Goal: Task Accomplishment & Management: Use online tool/utility

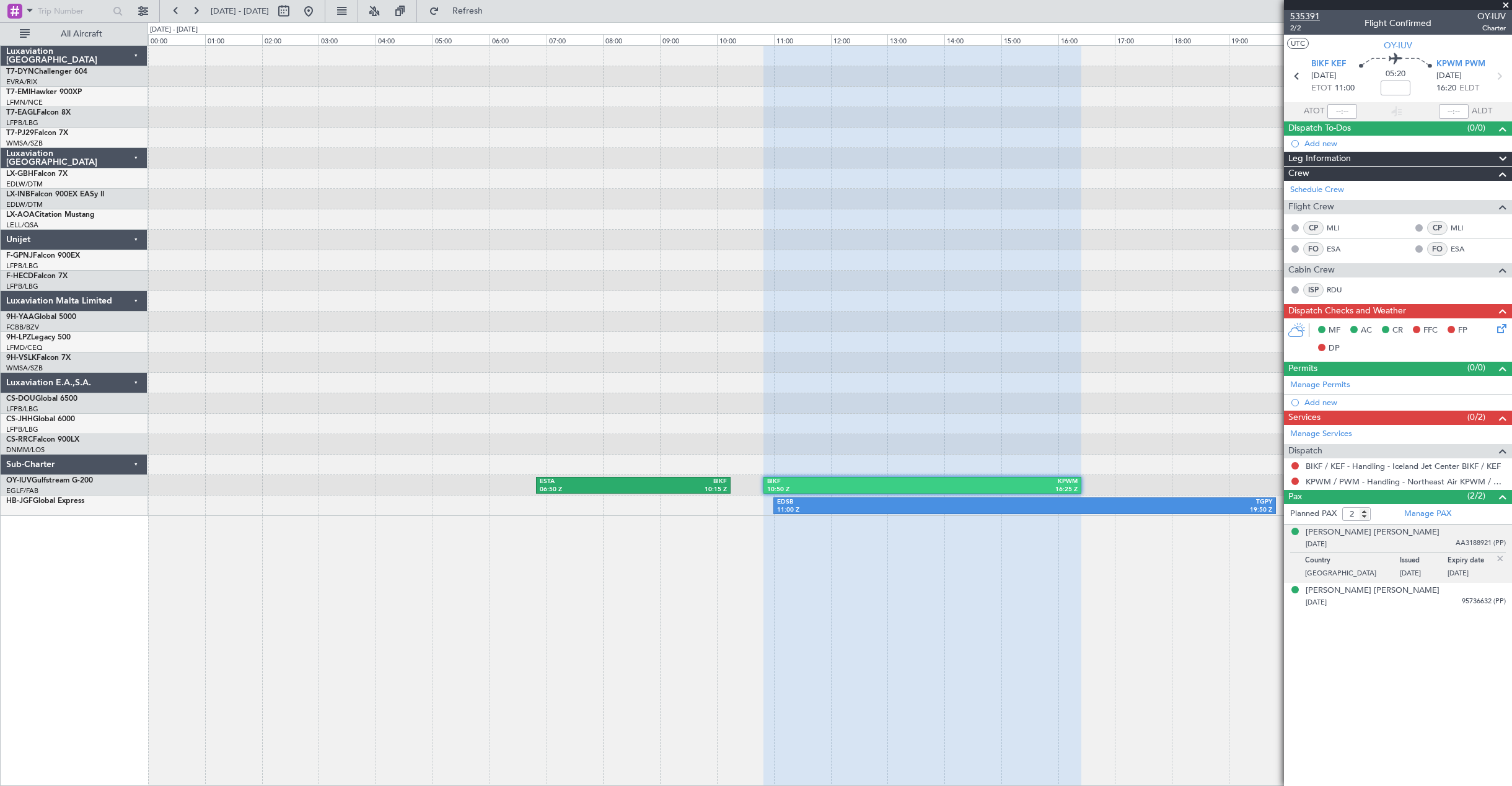
click at [1305, 12] on span "535391" at bounding box center [1305, 17] width 30 height 13
click at [319, 16] on button at bounding box center [308, 10] width 19 height 19
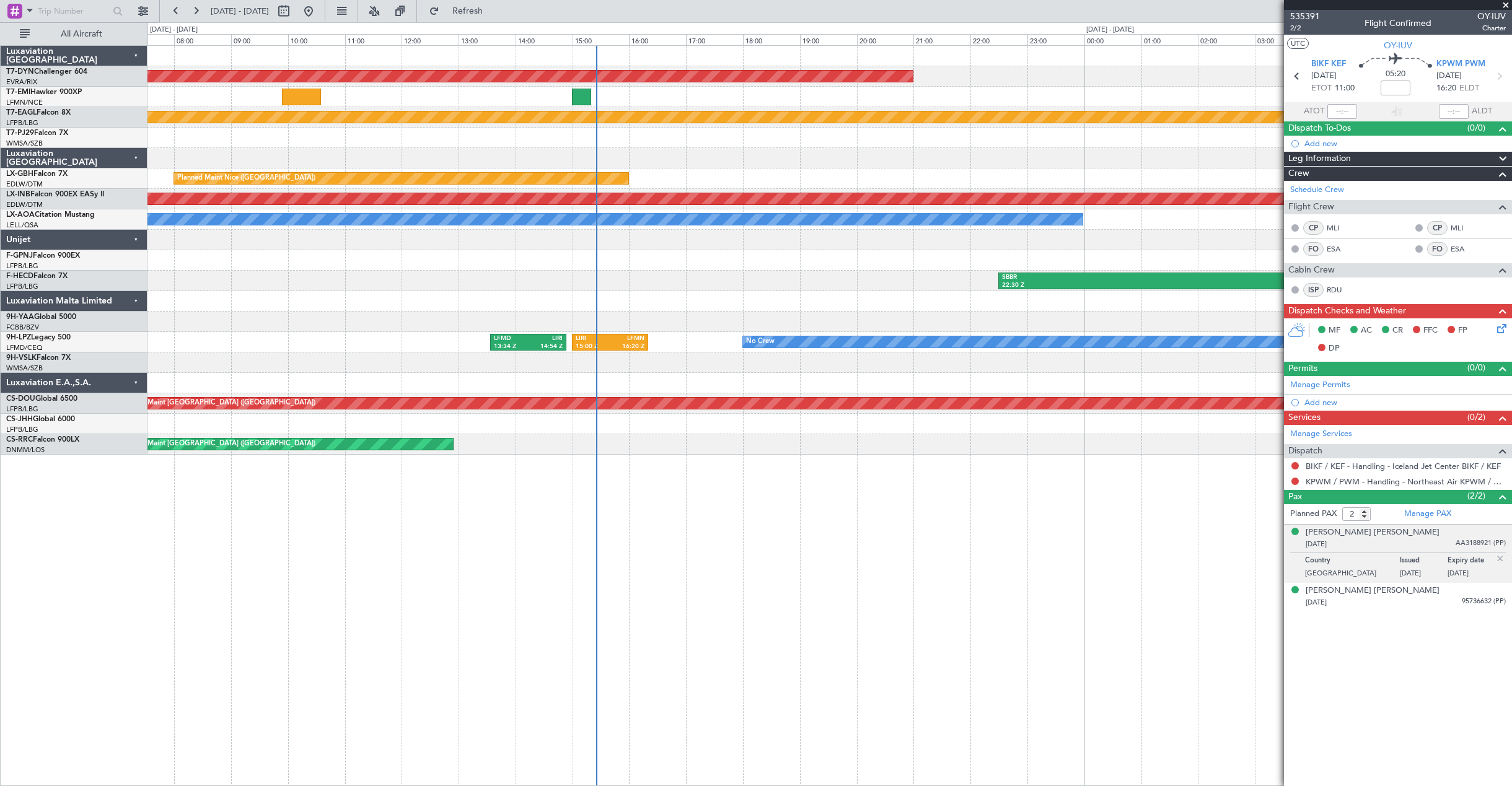
click at [462, 583] on div "AOG Maint Riga (Riga Intl) LGTS 12:25 Z LSGS 14:30 Z EVRA 09:00 Z LGTS 11:25 Z …" at bounding box center [830, 415] width 1365 height 741
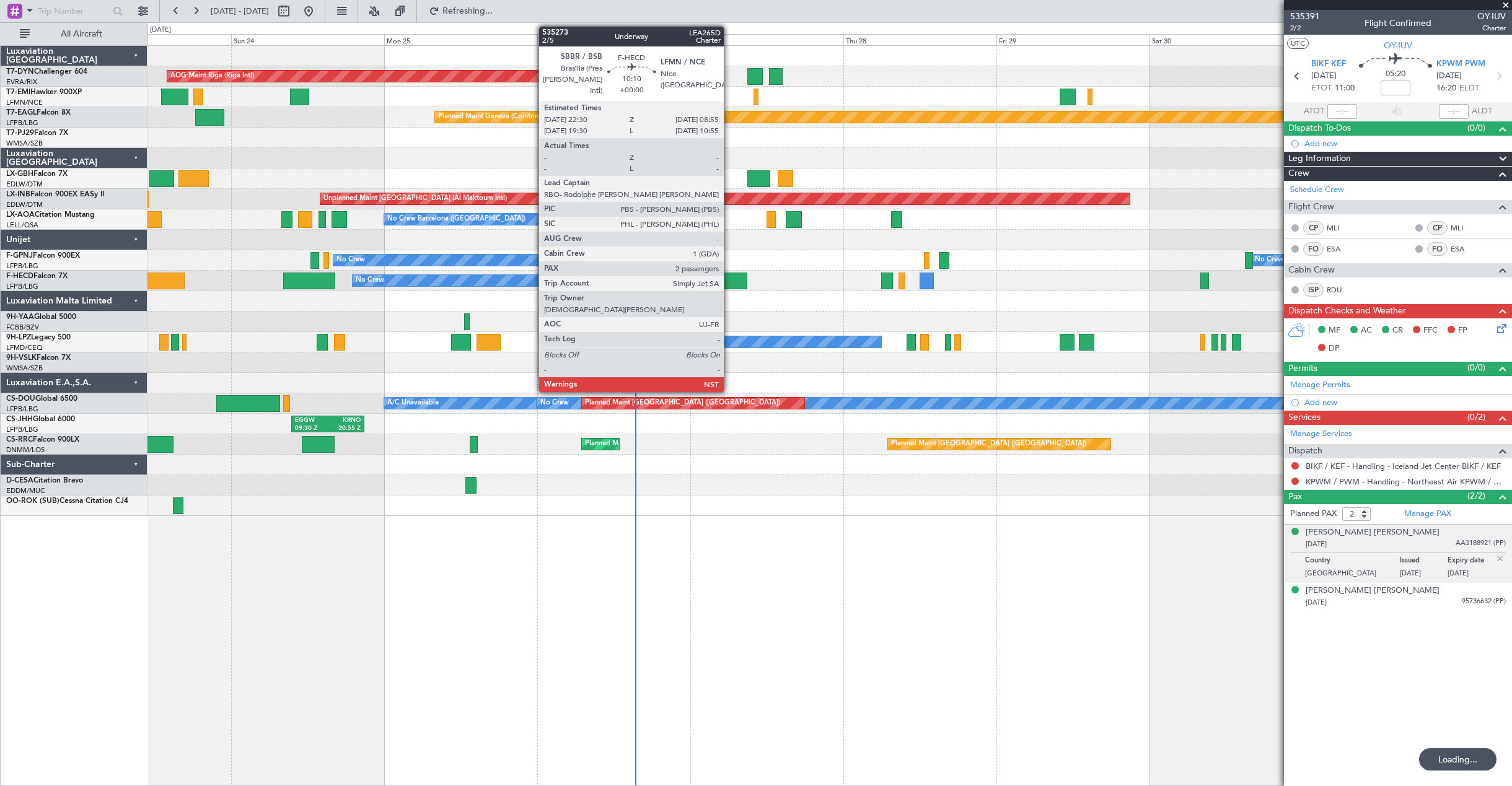
click at [730, 276] on div at bounding box center [714, 281] width 67 height 17
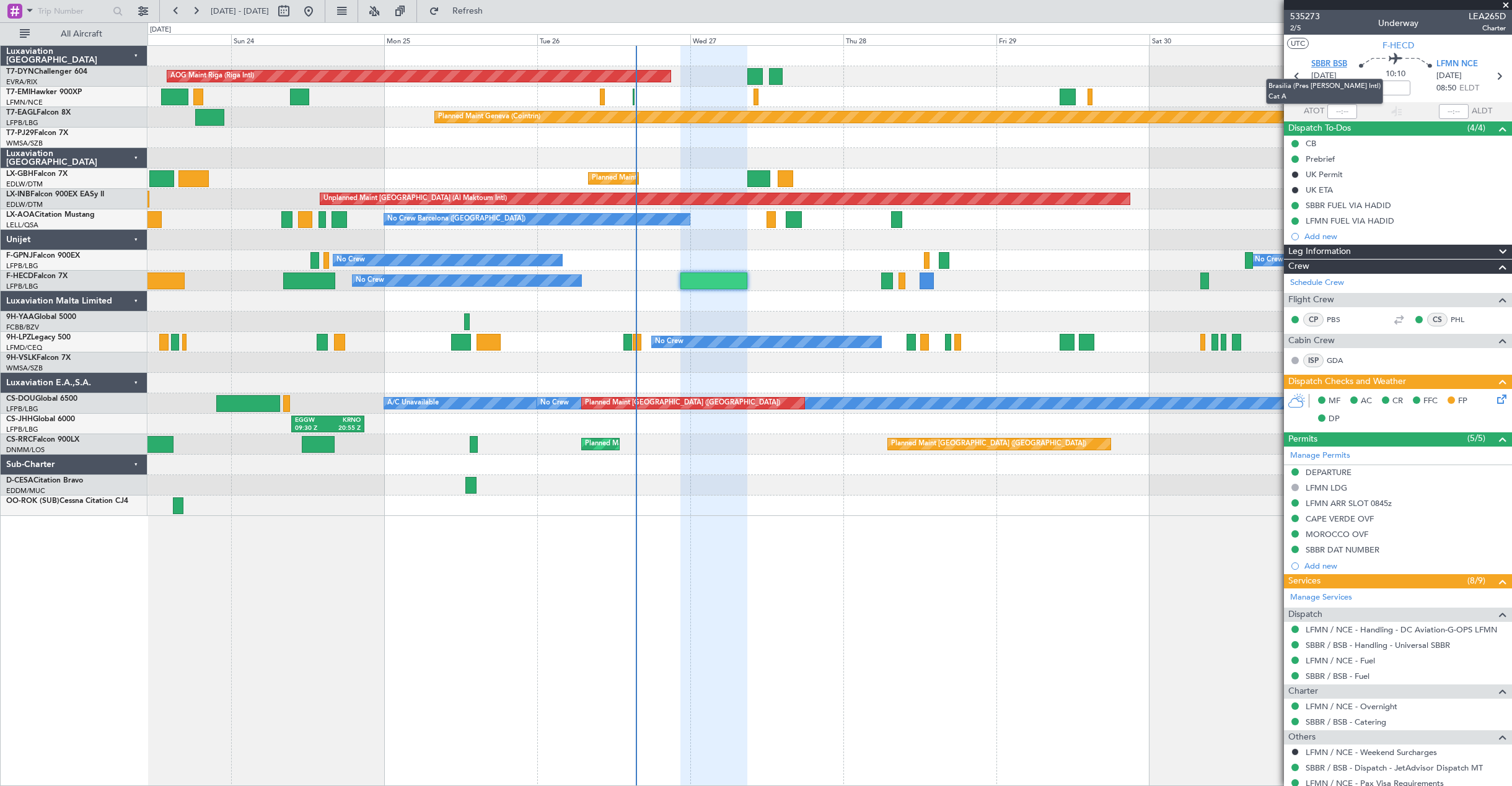
click at [1320, 67] on span "SBBR BSB" at bounding box center [1328, 64] width 36 height 12
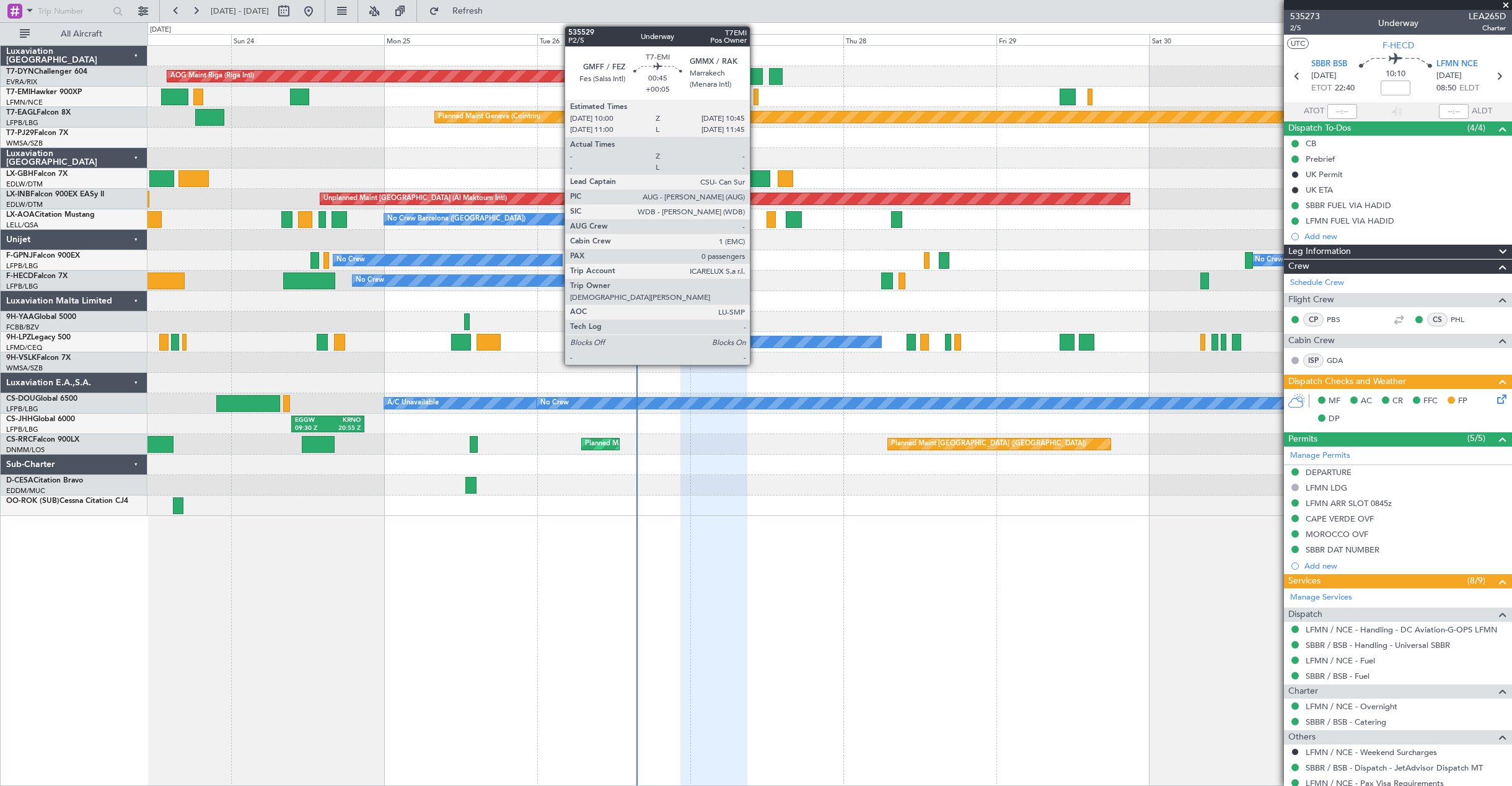
click at [756, 94] on div at bounding box center [756, 97] width 5 height 17
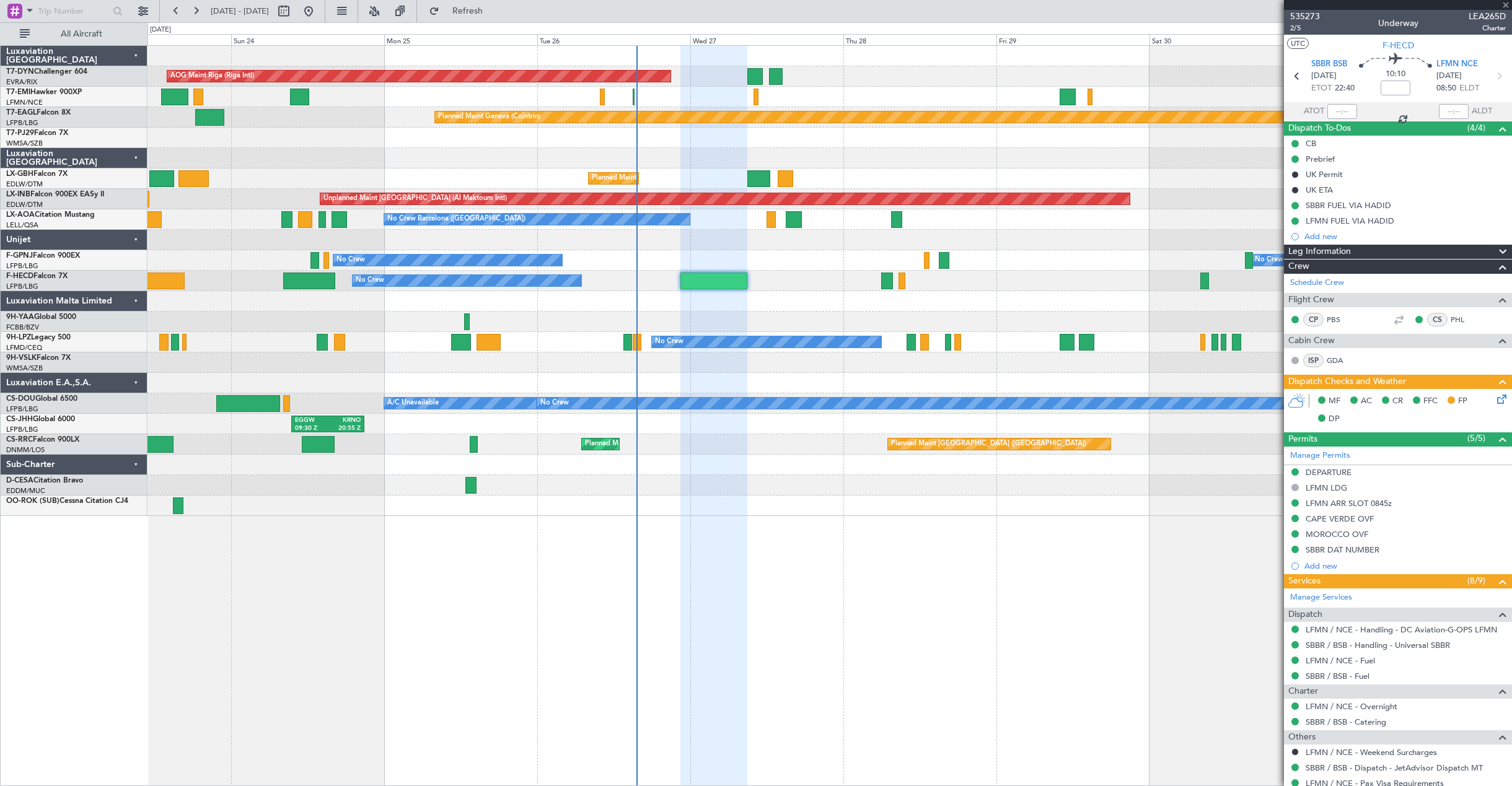
type input "+00:05"
type input "0"
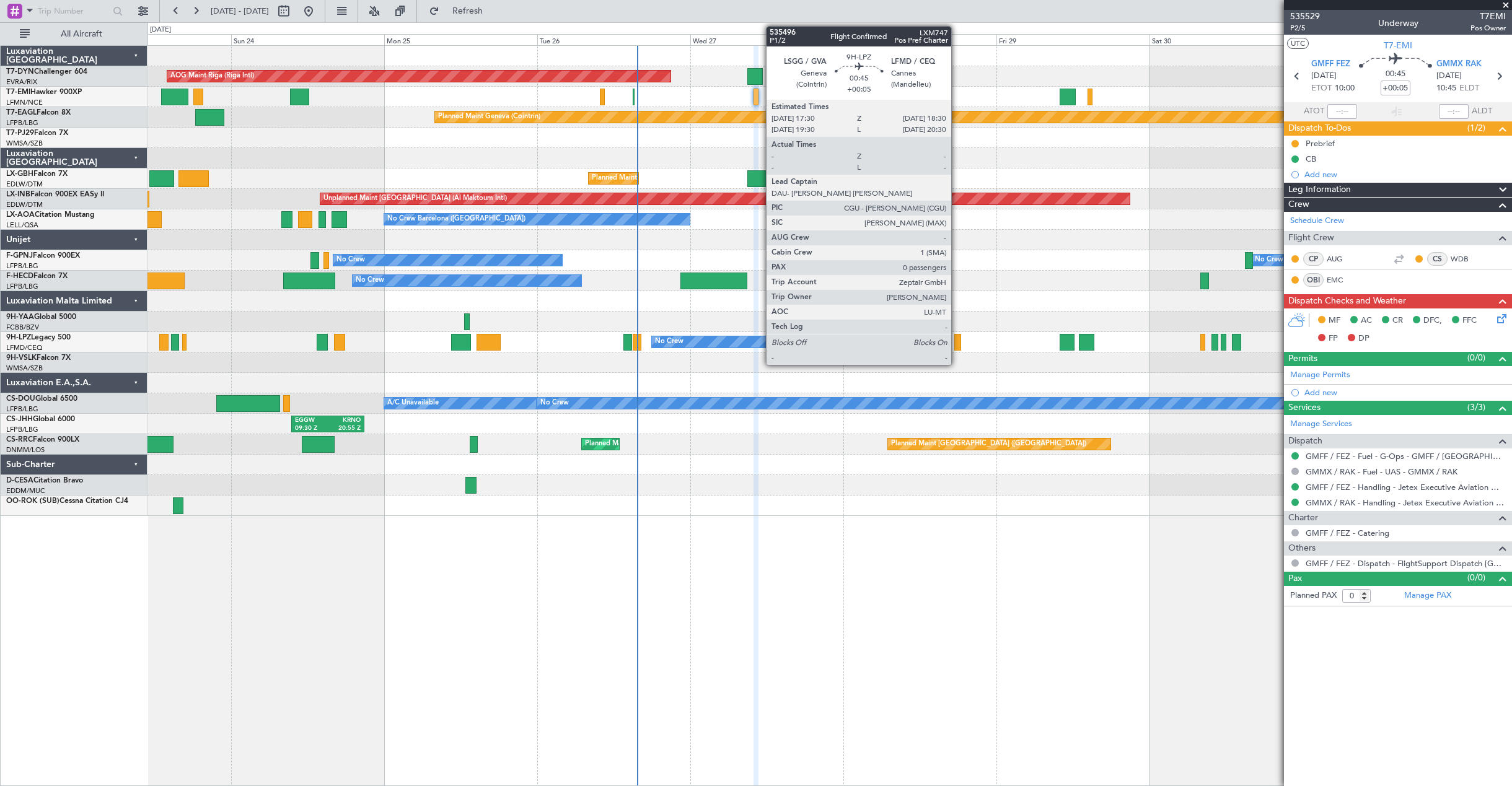
click at [957, 340] on div at bounding box center [957, 342] width 6 height 17
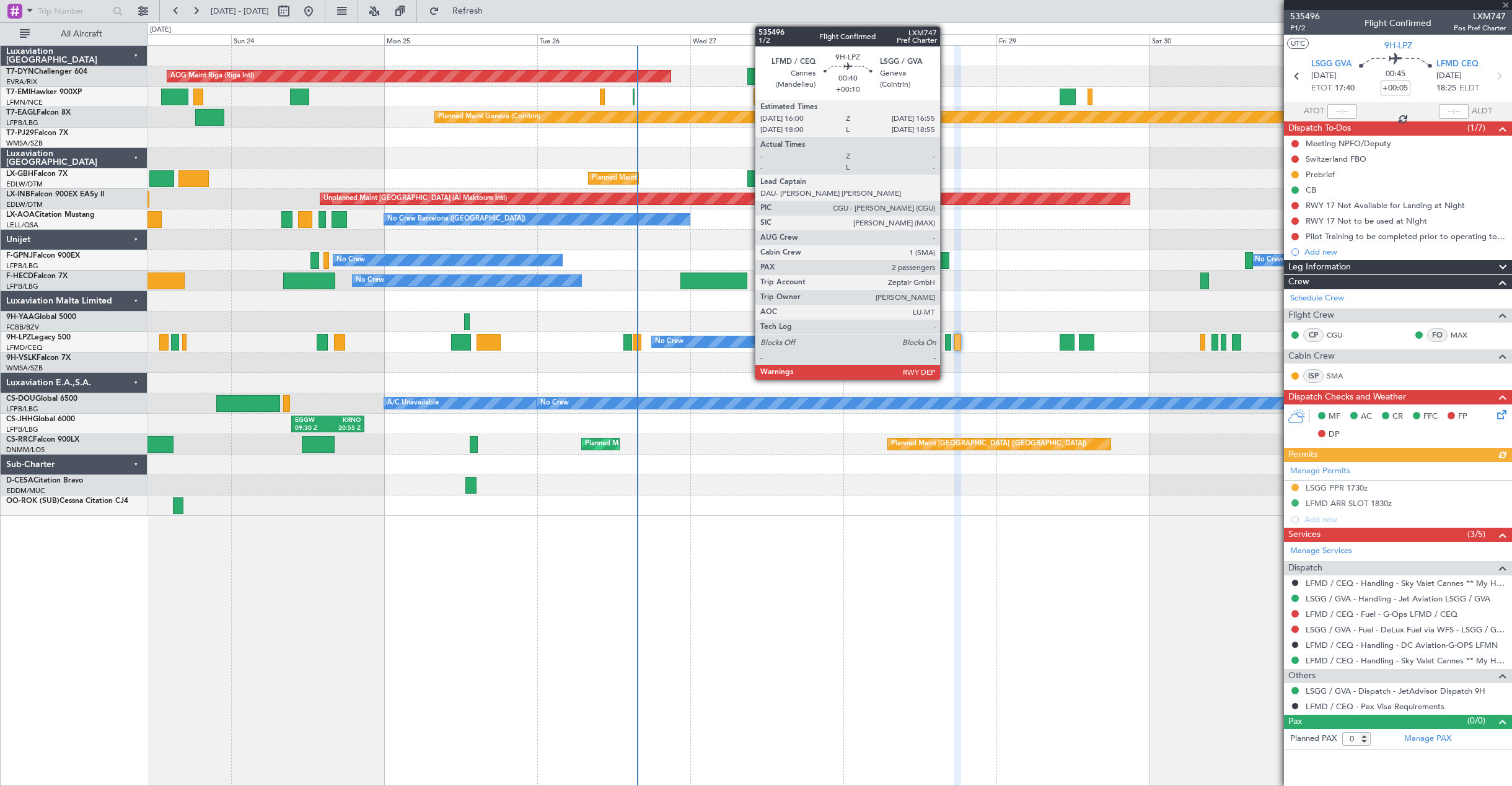
click at [946, 345] on div at bounding box center [947, 342] width 6 height 17
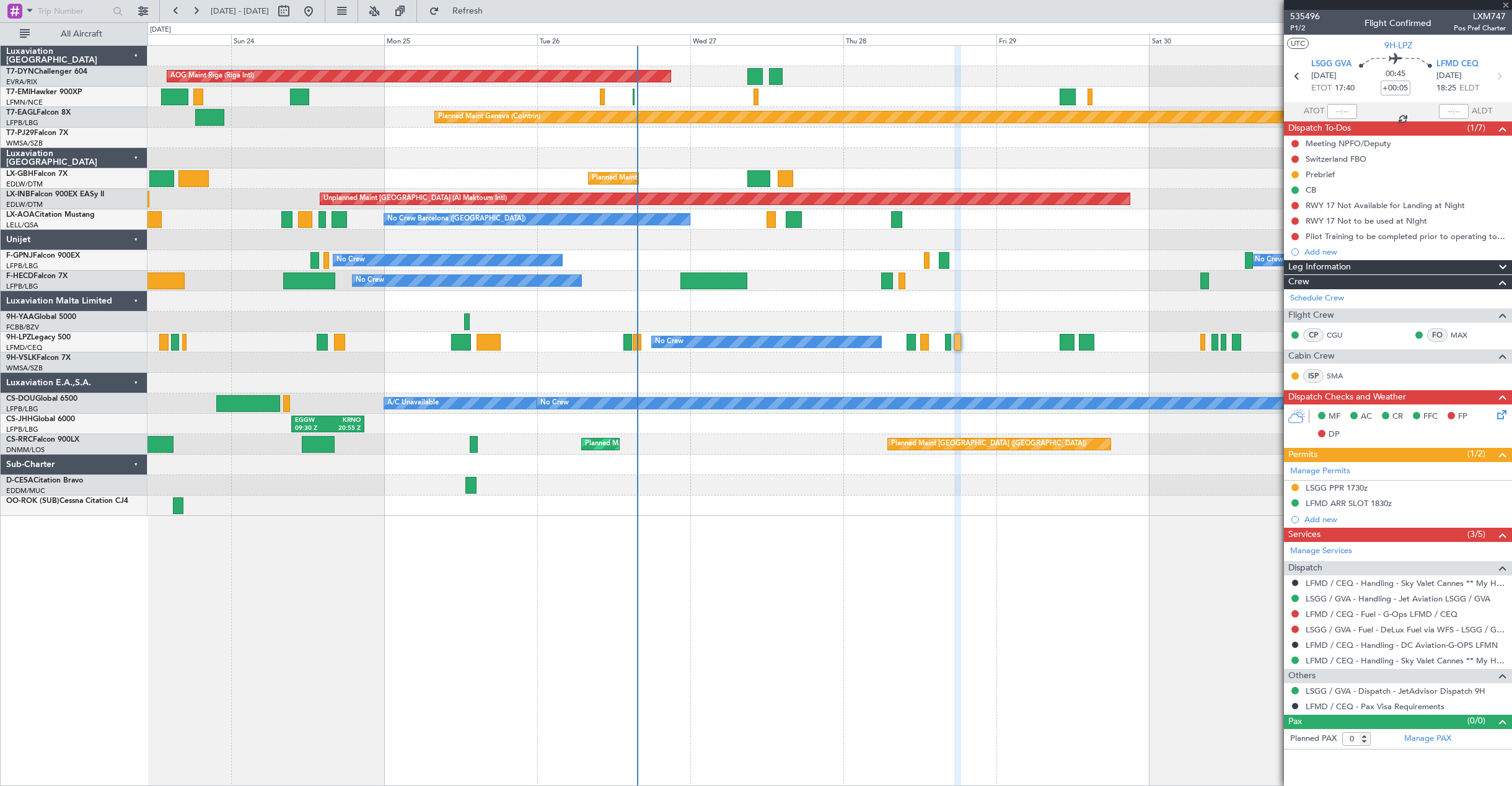
type input "+00:10"
type input "2"
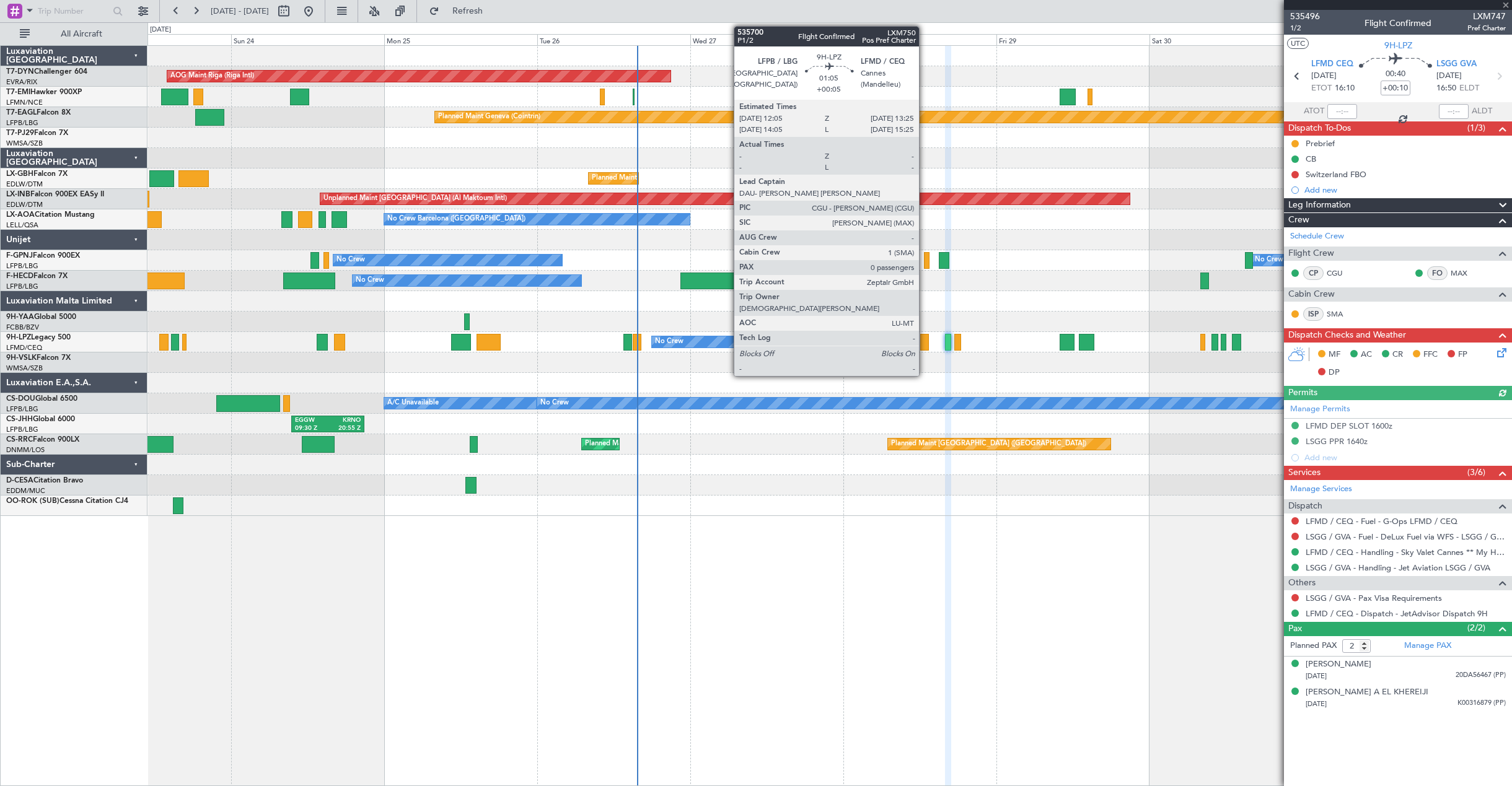
click at [924, 349] on div at bounding box center [924, 342] width 8 height 17
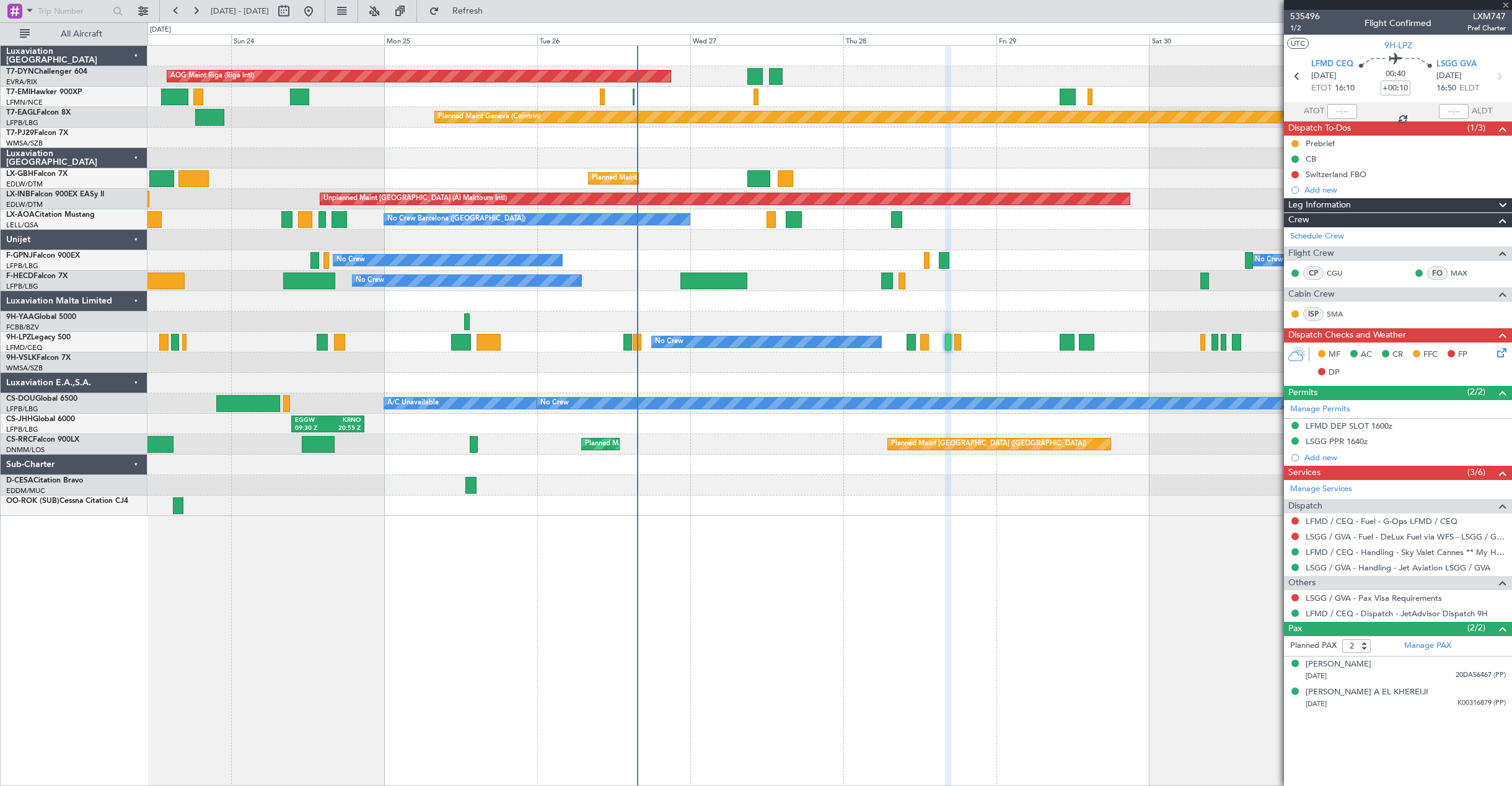
type input "+00:05"
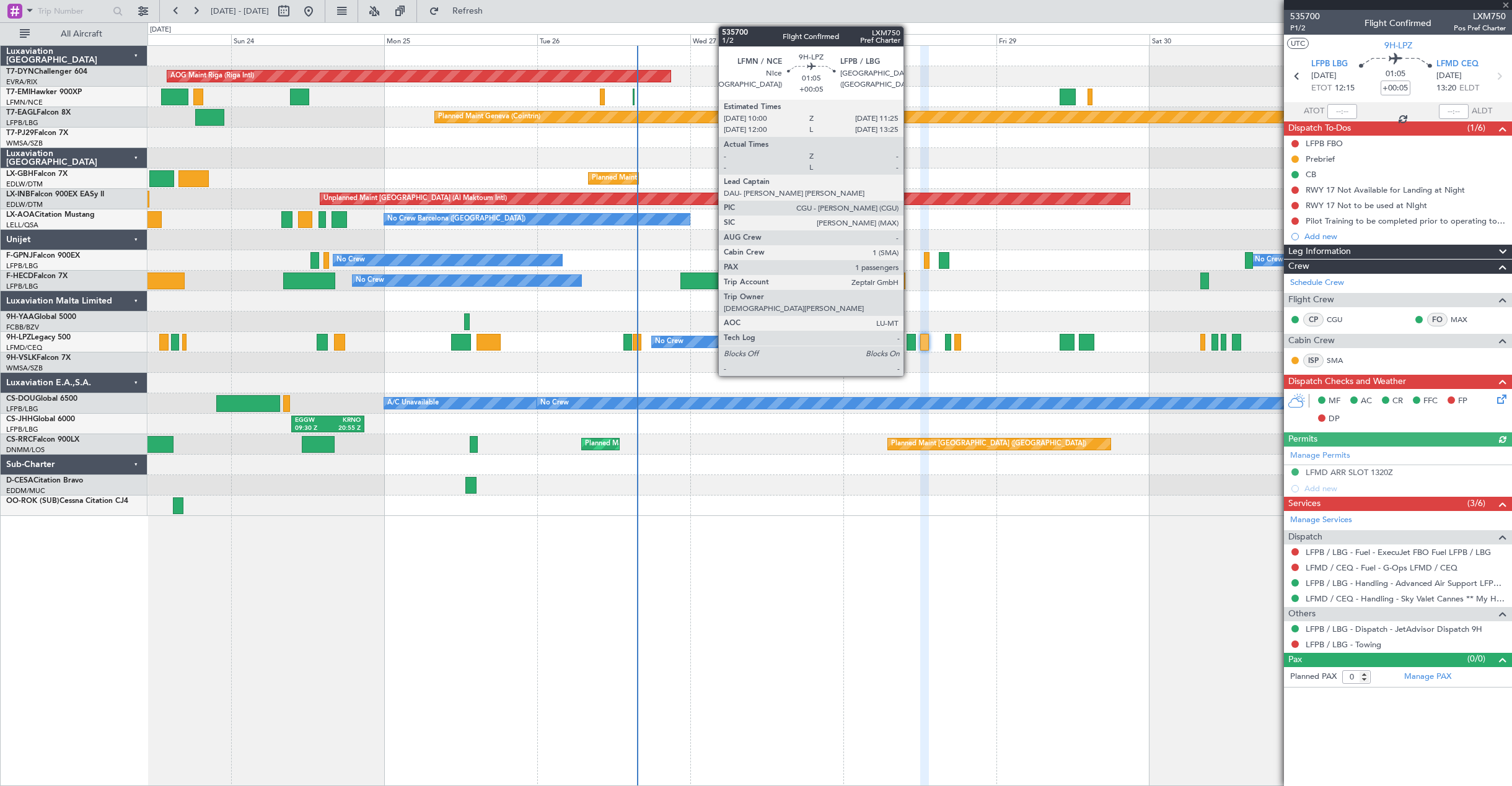
click at [909, 345] on div at bounding box center [911, 342] width 9 height 17
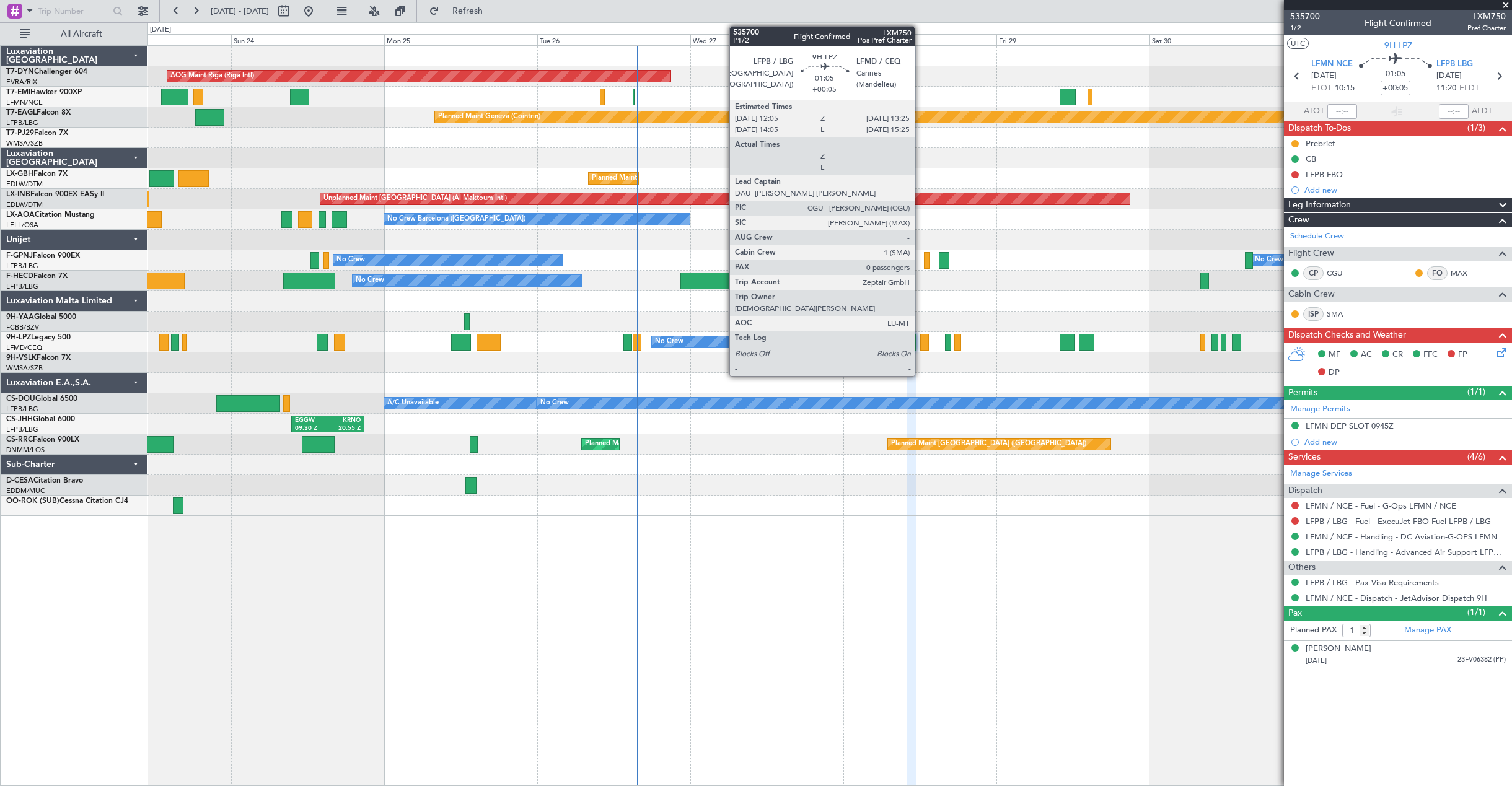
click at [921, 346] on div at bounding box center [924, 342] width 8 height 17
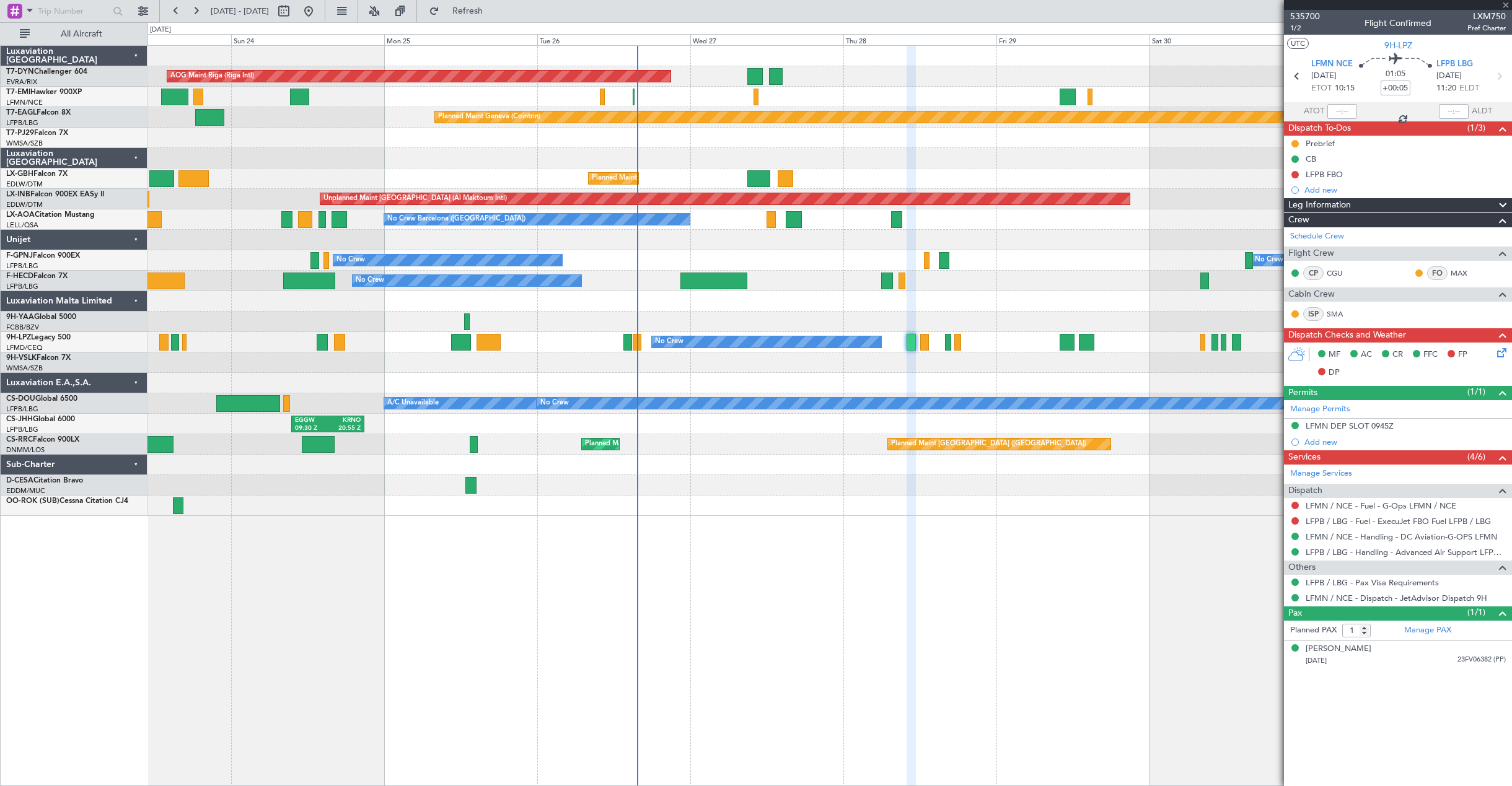
click at [926, 349] on div at bounding box center [924, 342] width 8 height 17
type input "0"
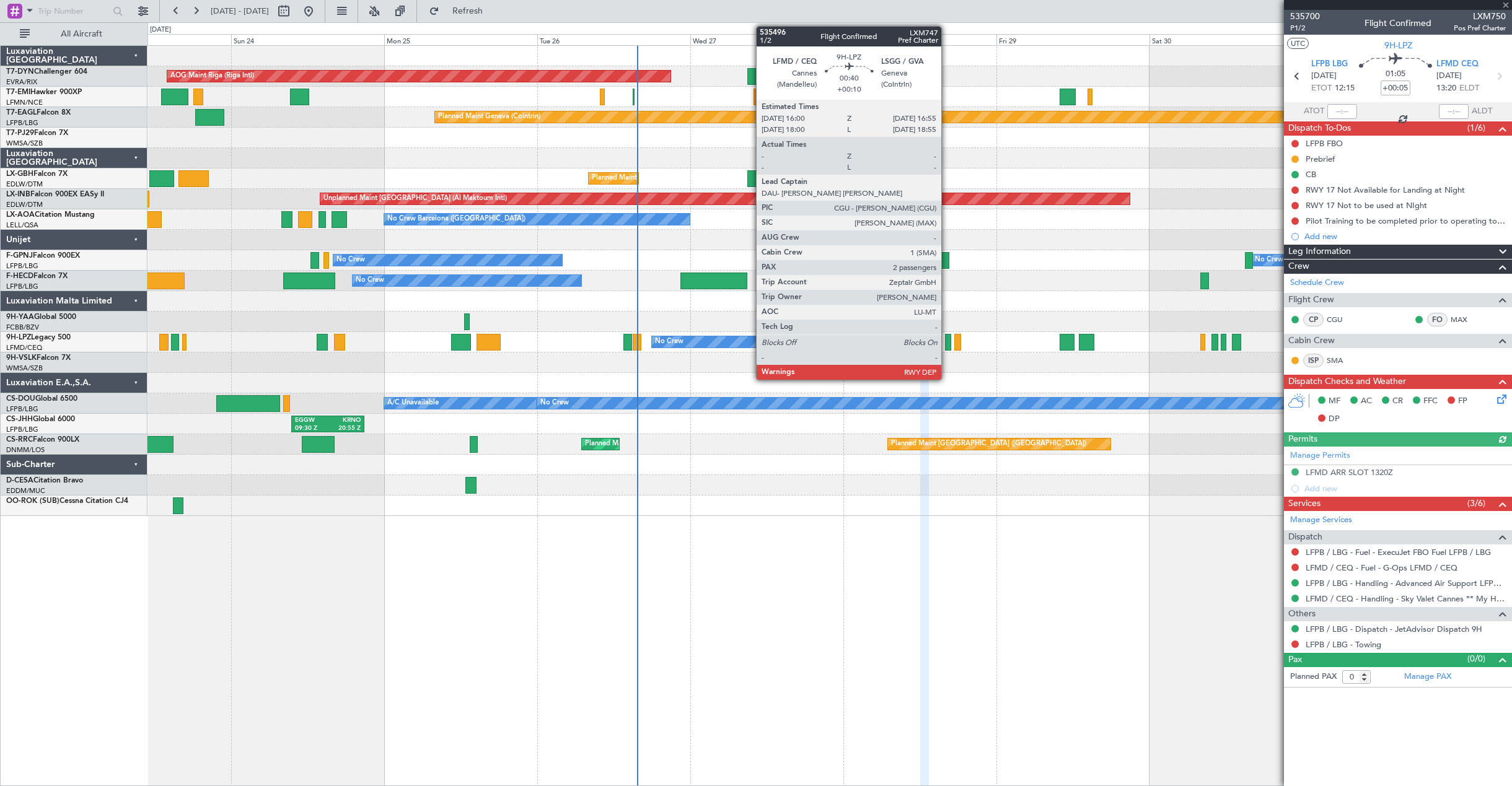
click at [947, 347] on div at bounding box center [947, 342] width 6 height 17
click at [948, 344] on div at bounding box center [947, 342] width 6 height 17
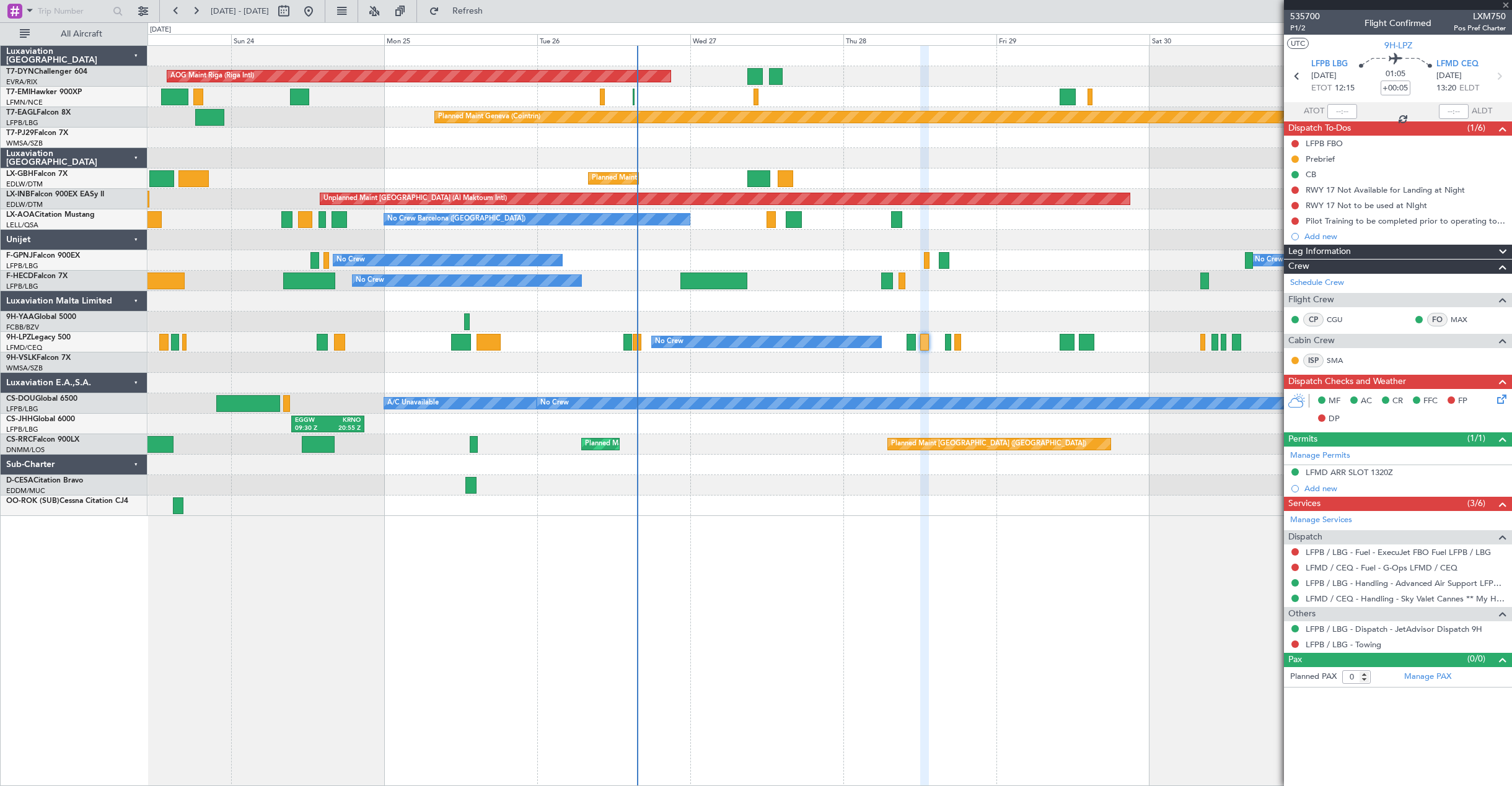
type input "+00:10"
type input "2"
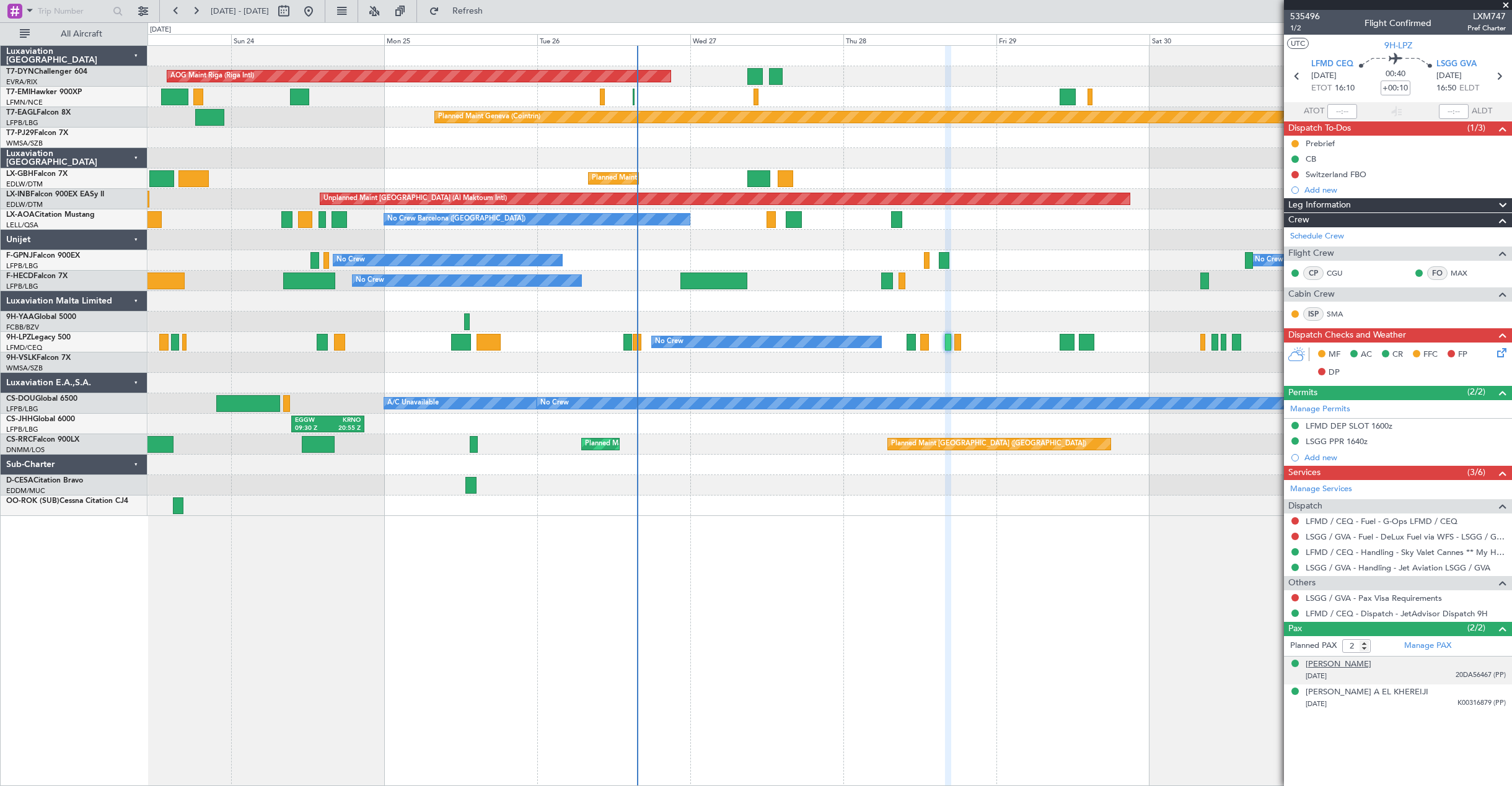
click at [1329, 665] on div "[PERSON_NAME]" at bounding box center [1338, 665] width 66 height 12
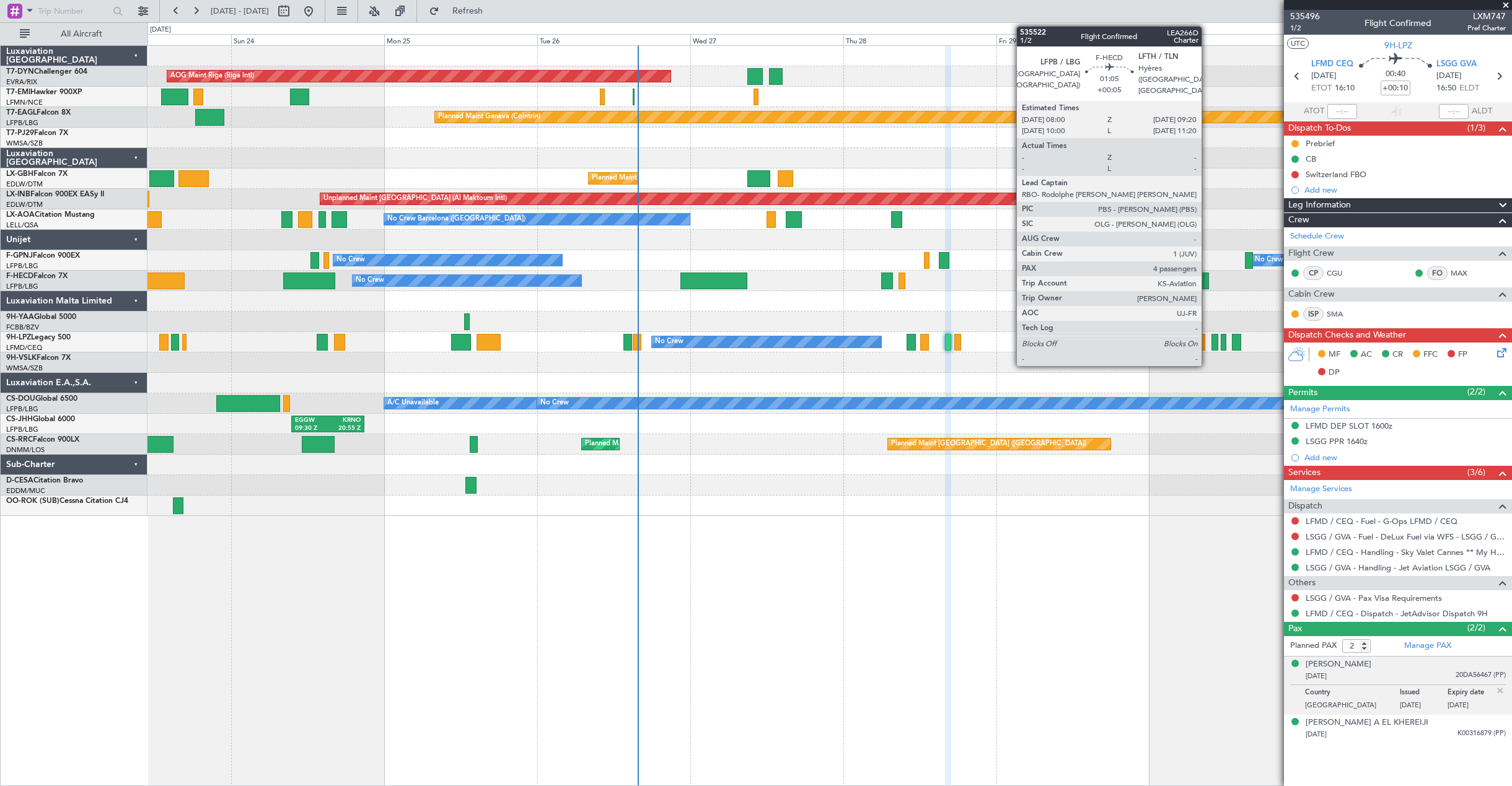
click at [1207, 285] on div at bounding box center [1204, 281] width 8 height 17
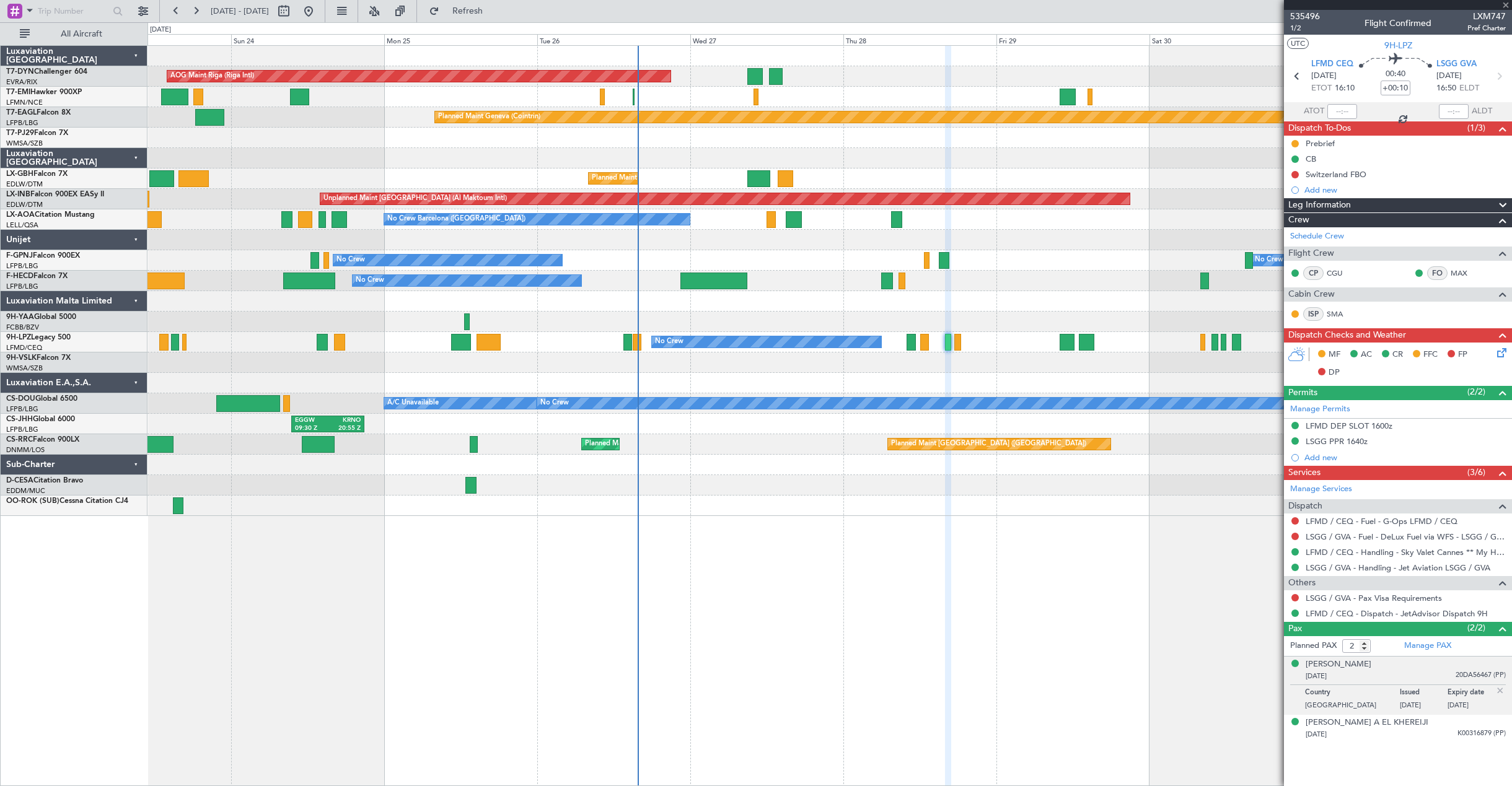
type input "+00:05"
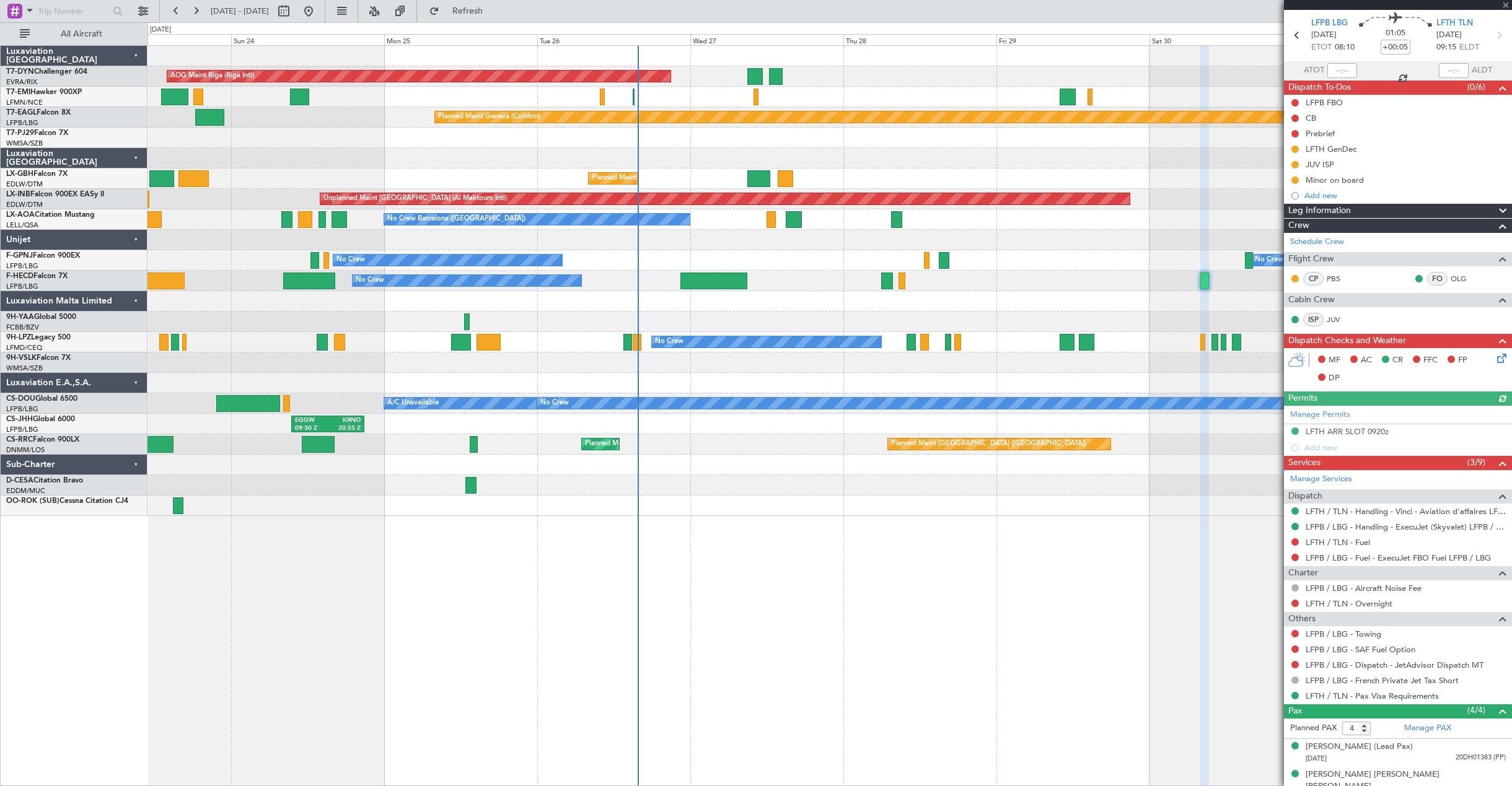
scroll to position [105, 0]
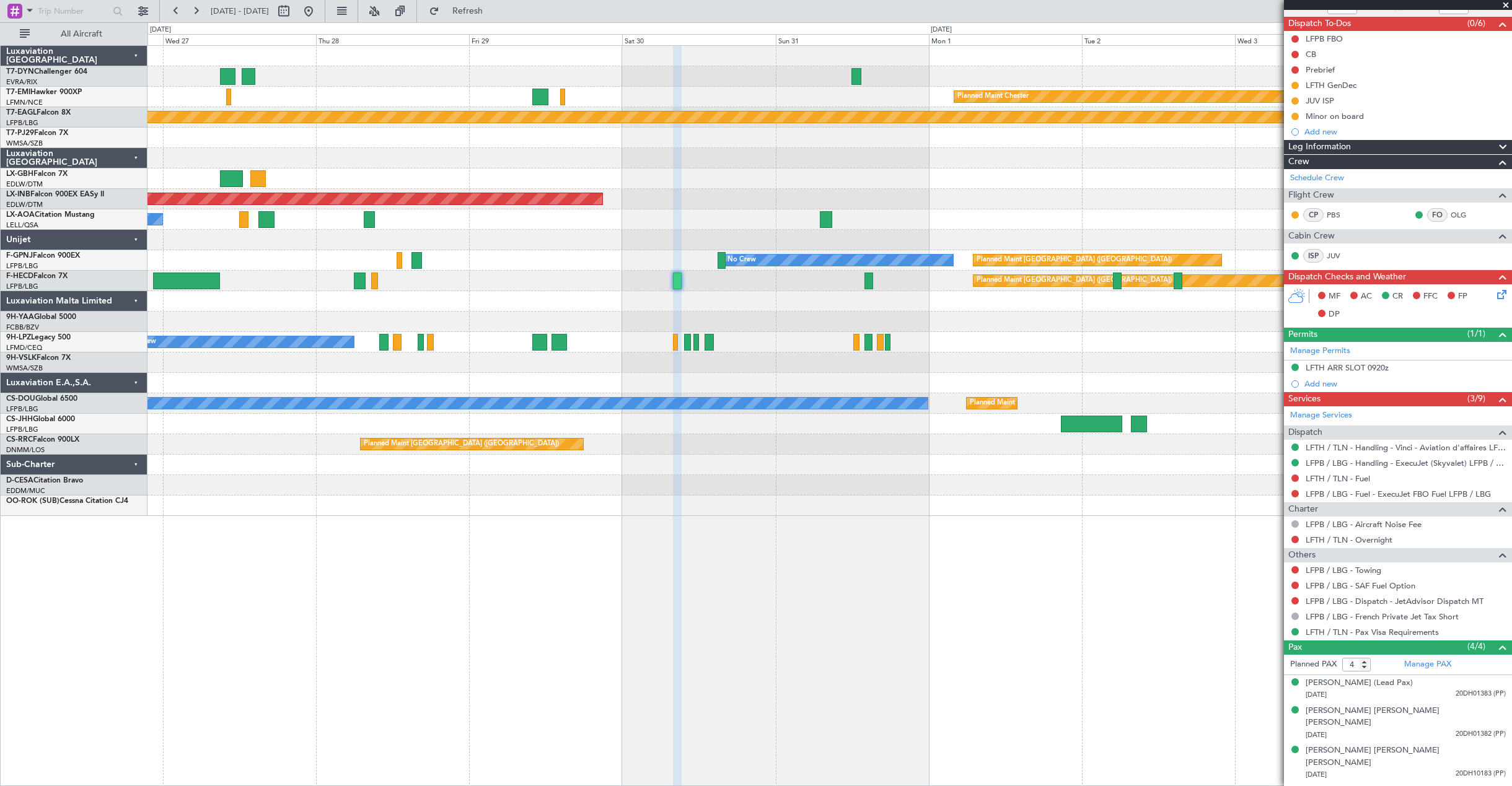
click at [527, 318] on div "AOG Maint Riga (Riga Intl) Planned Maint [PERSON_NAME] Planned Maint Geneva ([G…" at bounding box center [829, 280] width 1364 height 470
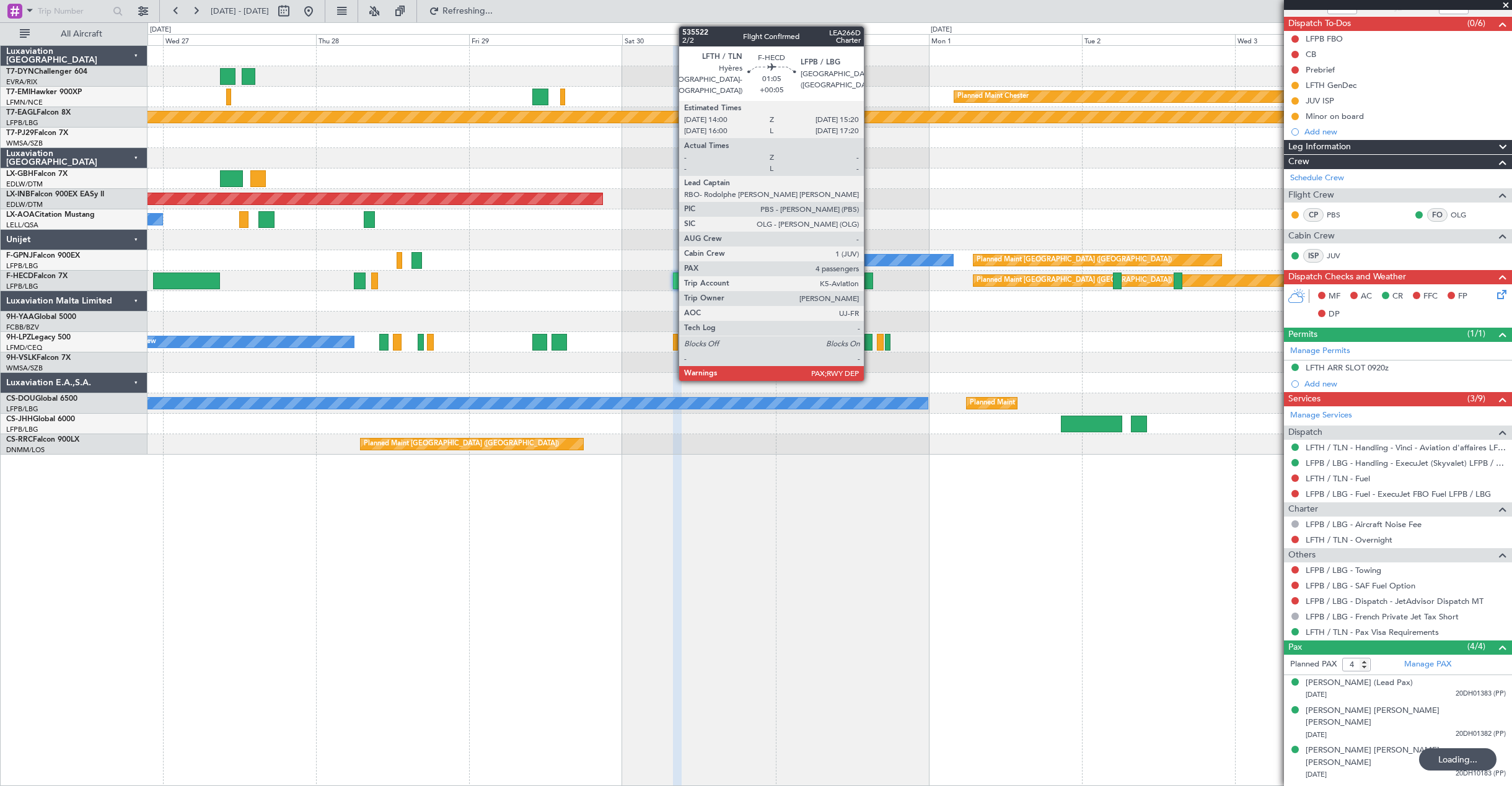
click at [870, 277] on div at bounding box center [868, 281] width 8 height 17
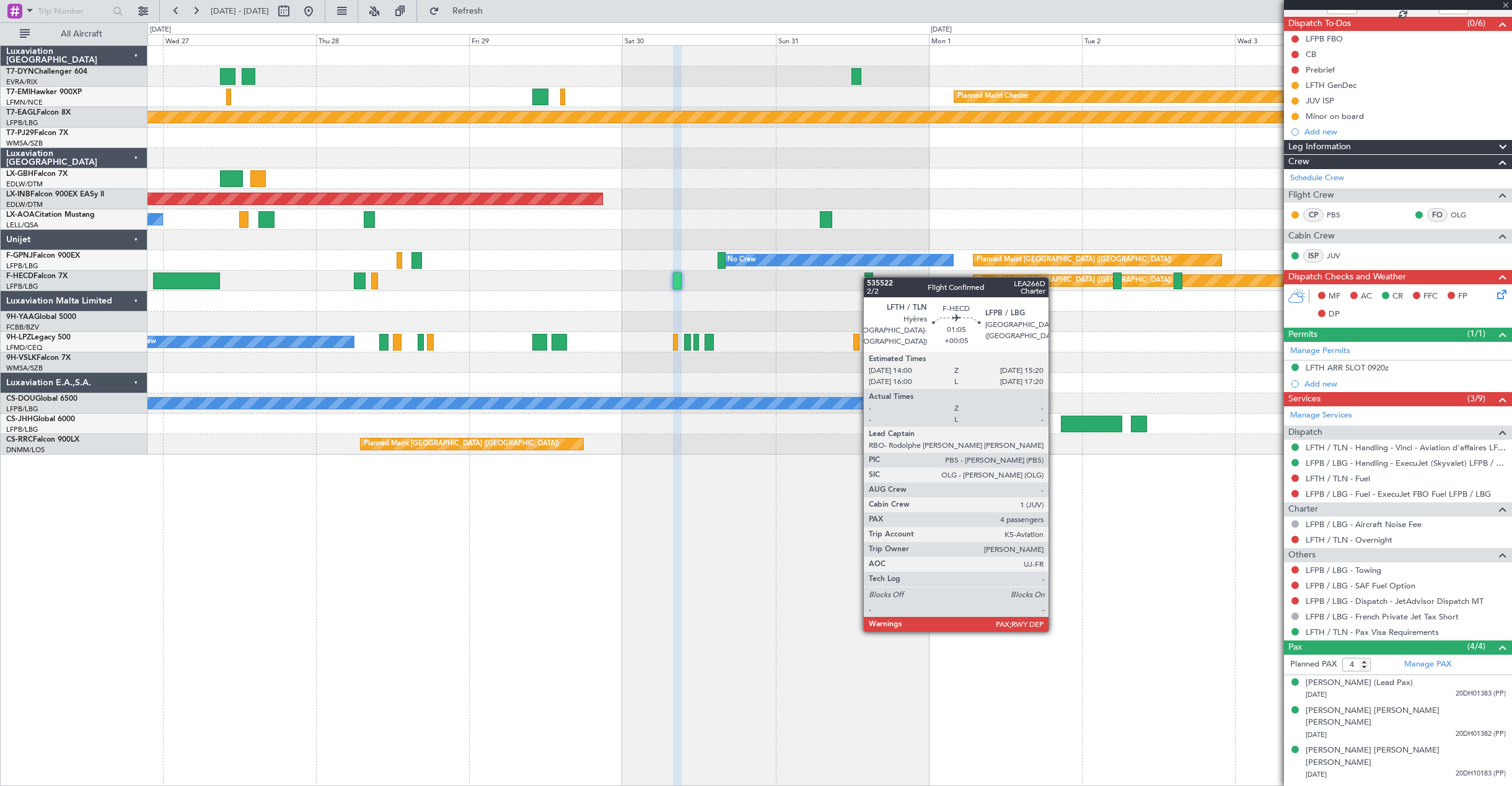
type input "7"
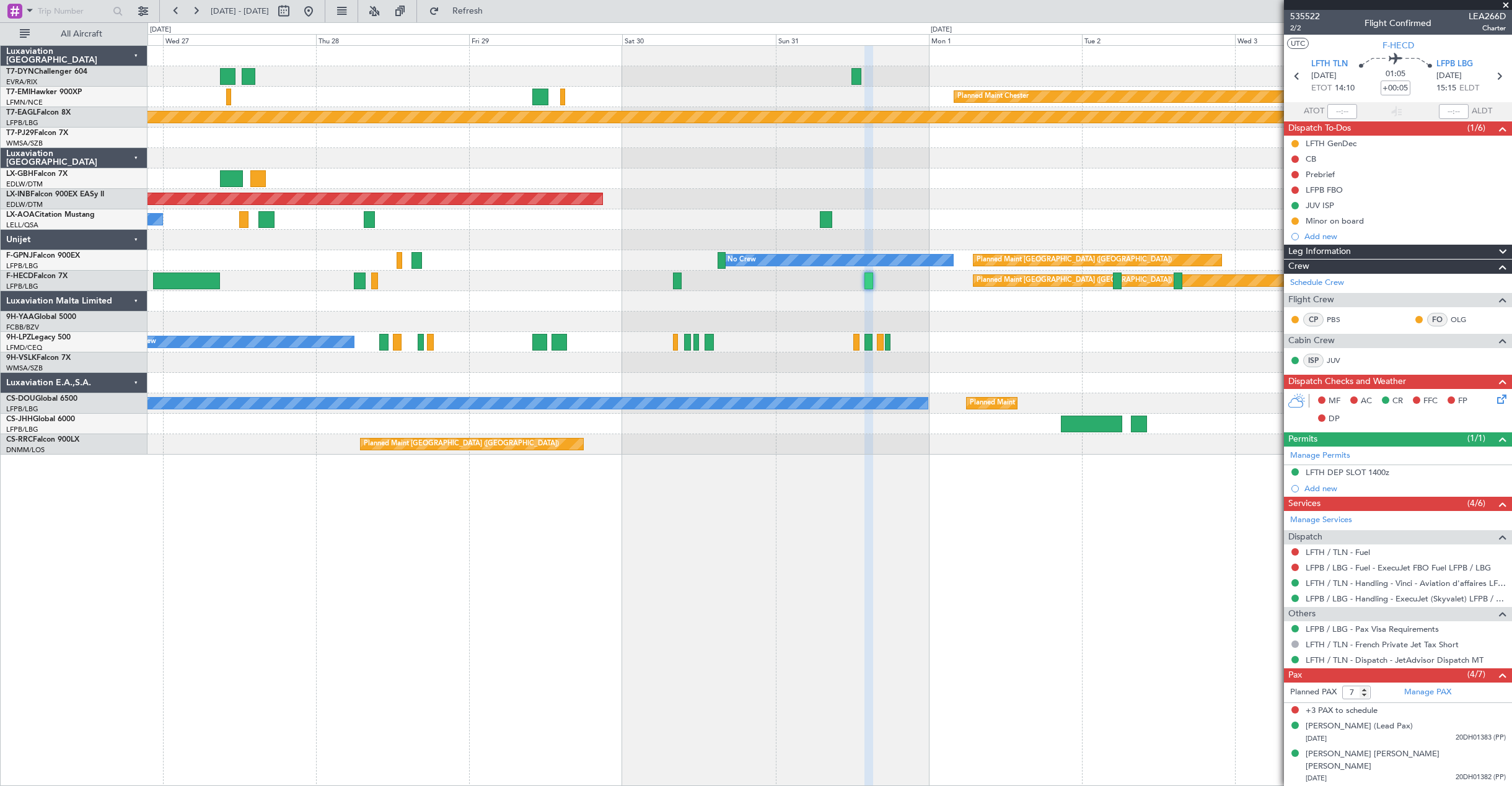
scroll to position [44, 0]
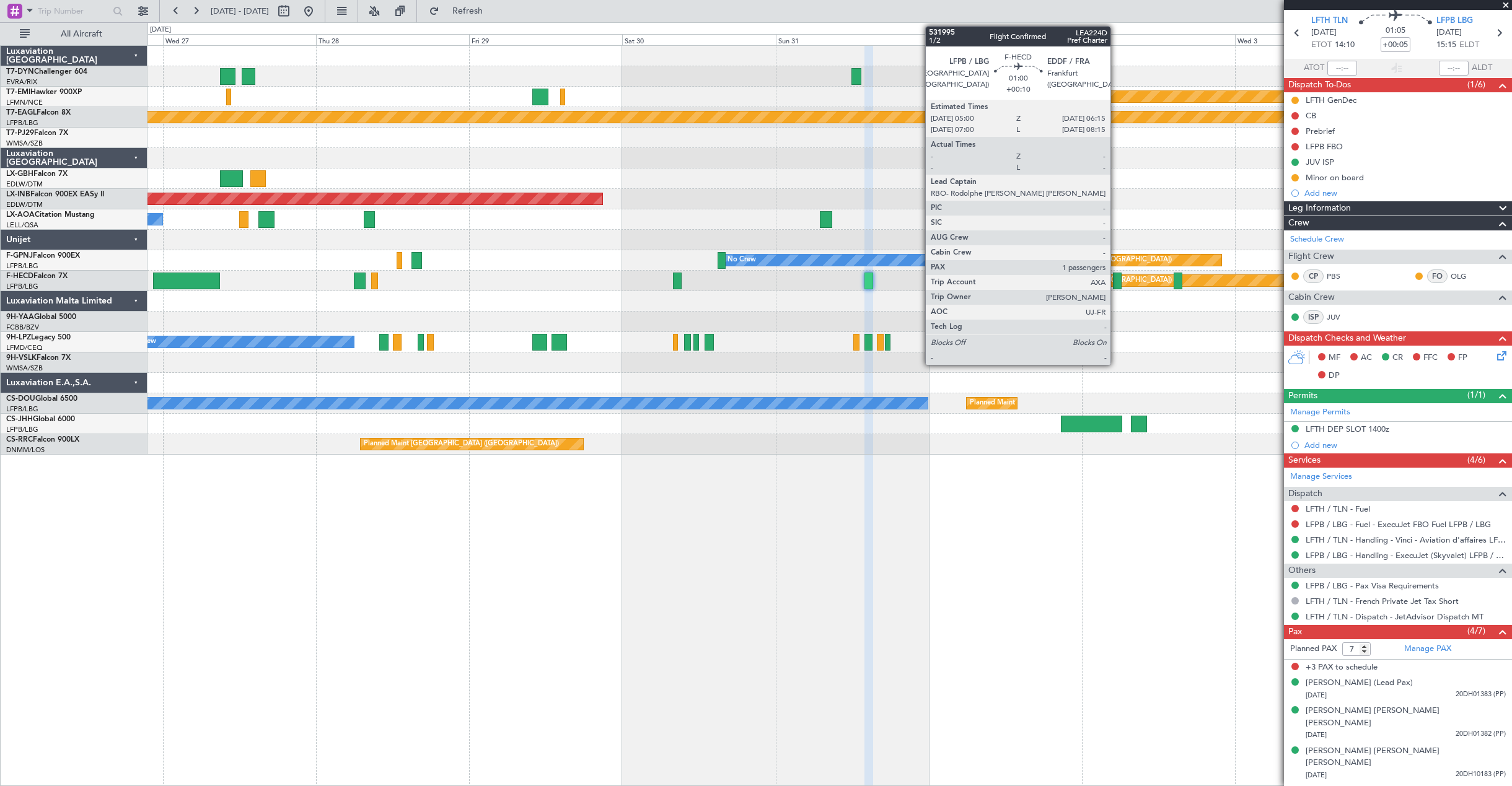
click at [1116, 282] on div at bounding box center [1116, 281] width 8 height 17
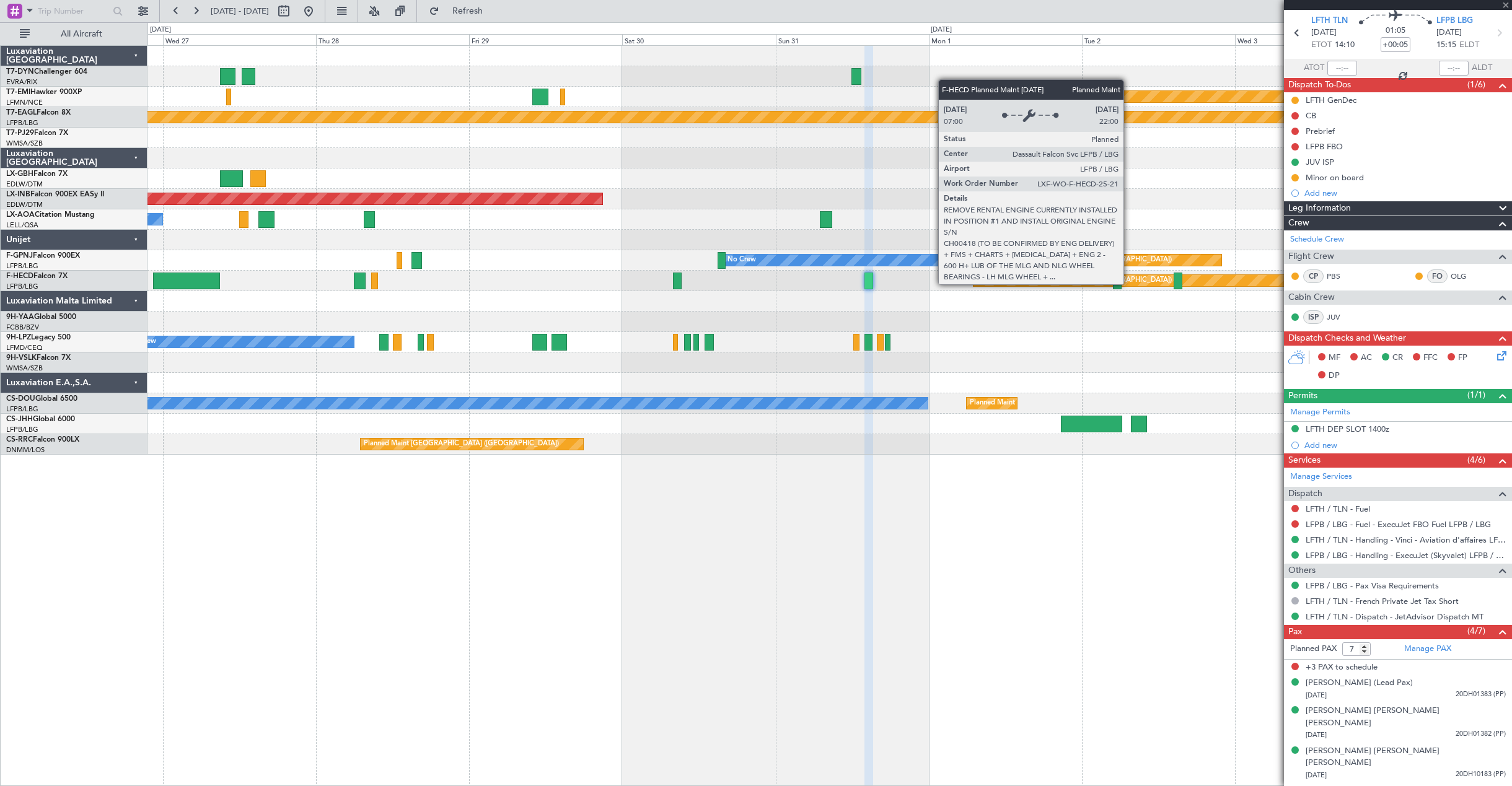
type input "+00:10"
type input "1"
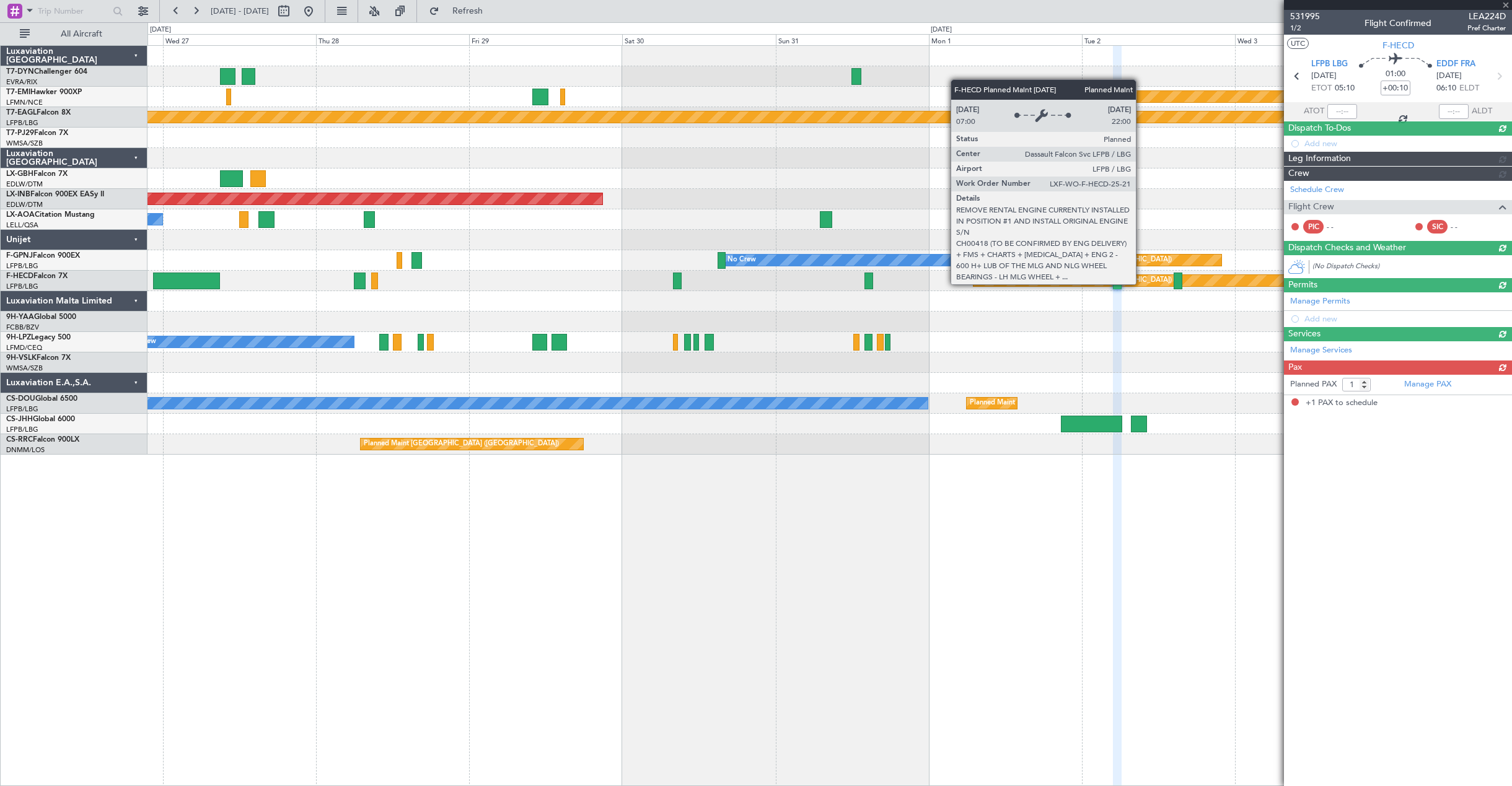
scroll to position [0, 0]
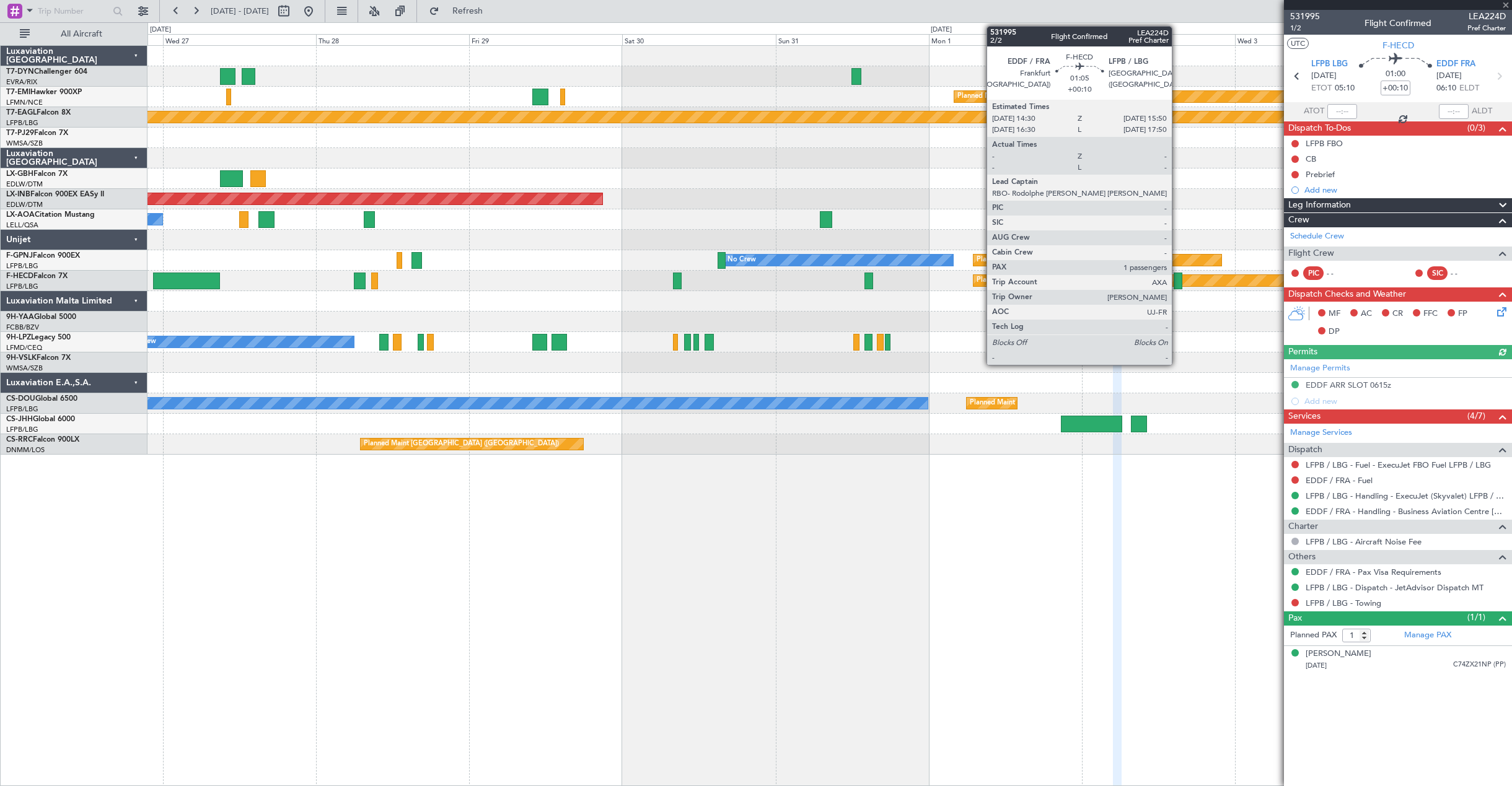
click at [1177, 283] on div at bounding box center [1177, 281] width 8 height 17
